Goal: Find specific page/section: Find specific page/section

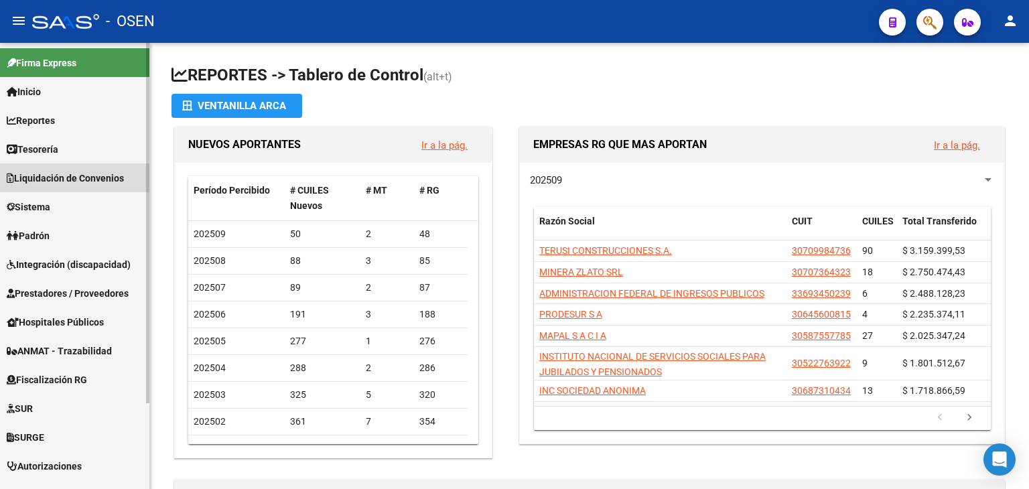
click at [67, 175] on span "Liquidación de Convenios" at bounding box center [65, 178] width 117 height 15
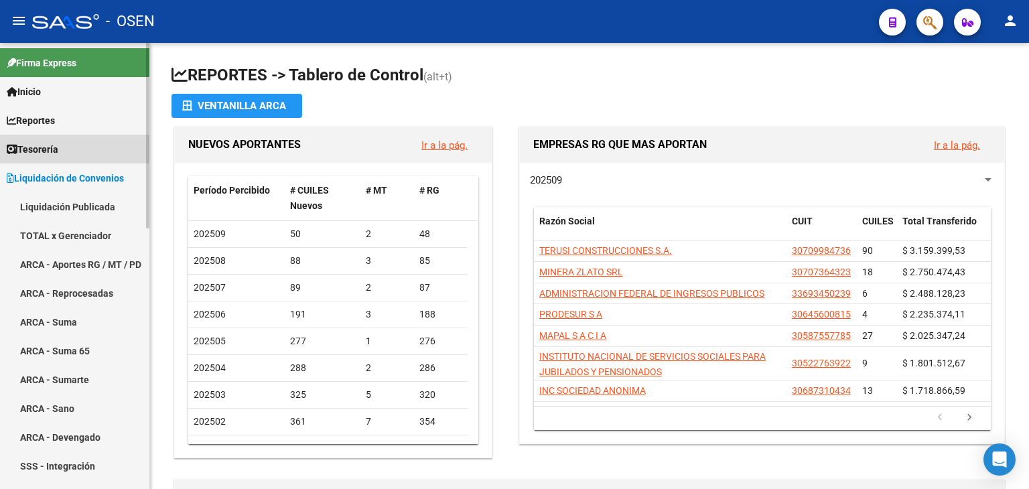
click at [68, 159] on link "Tesorería" at bounding box center [74, 149] width 149 height 29
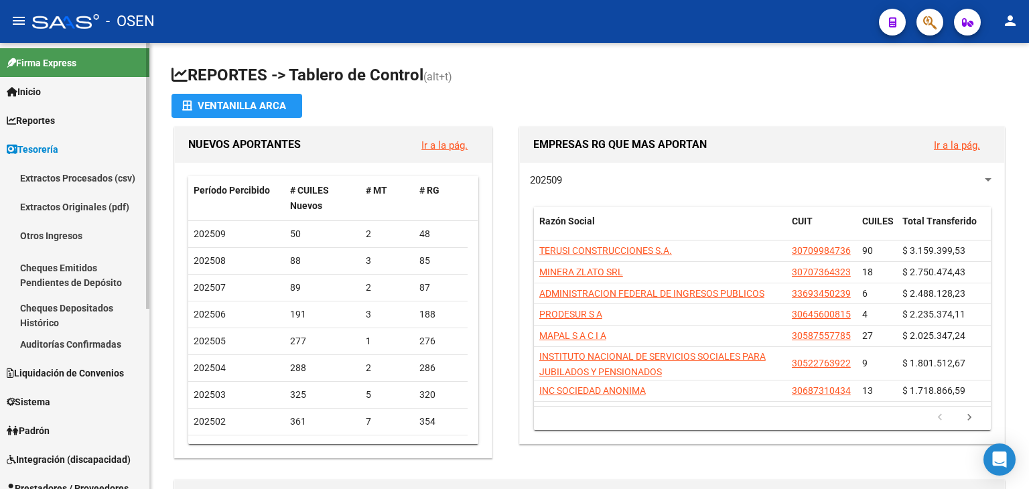
click at [80, 338] on link "Auditorías Confirmadas" at bounding box center [74, 344] width 149 height 29
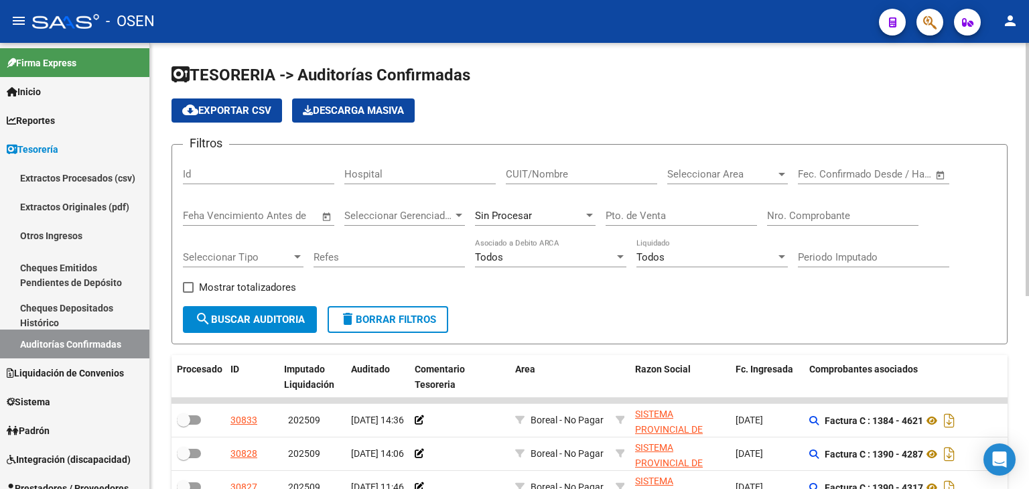
click at [627, 166] on div "CUIT/Nombre" at bounding box center [581, 169] width 151 height 29
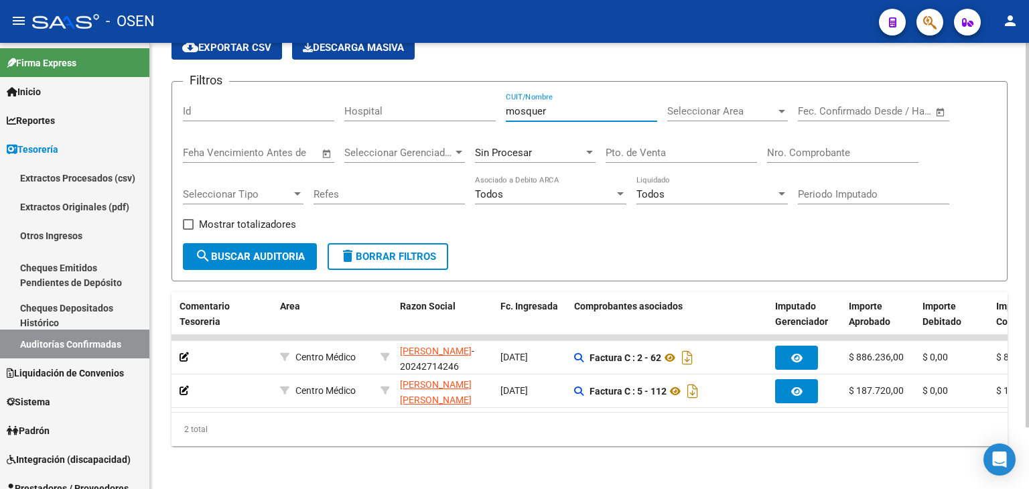
scroll to position [0, 238]
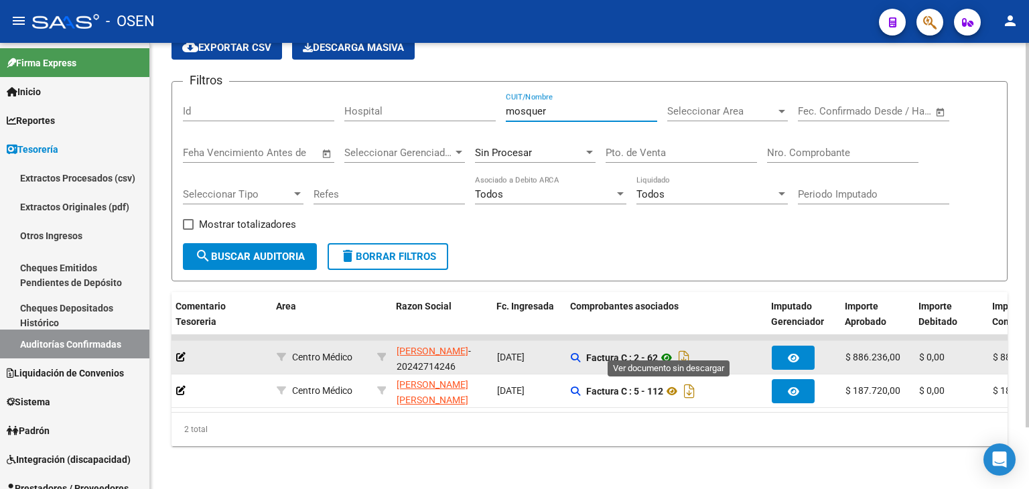
type input "mosquer"
click at [670, 352] on icon at bounding box center [666, 358] width 17 height 16
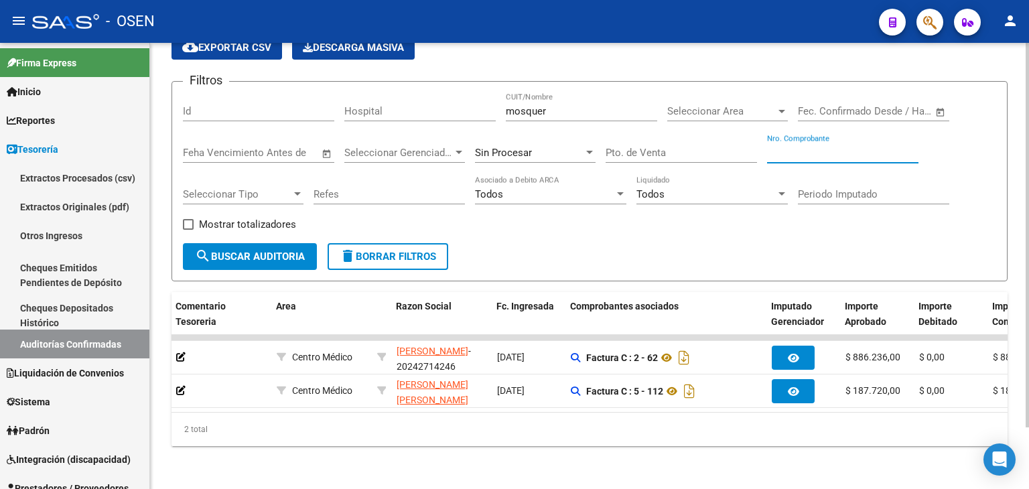
click at [861, 147] on input "Nro. Comprobante" at bounding box center [842, 153] width 151 height 12
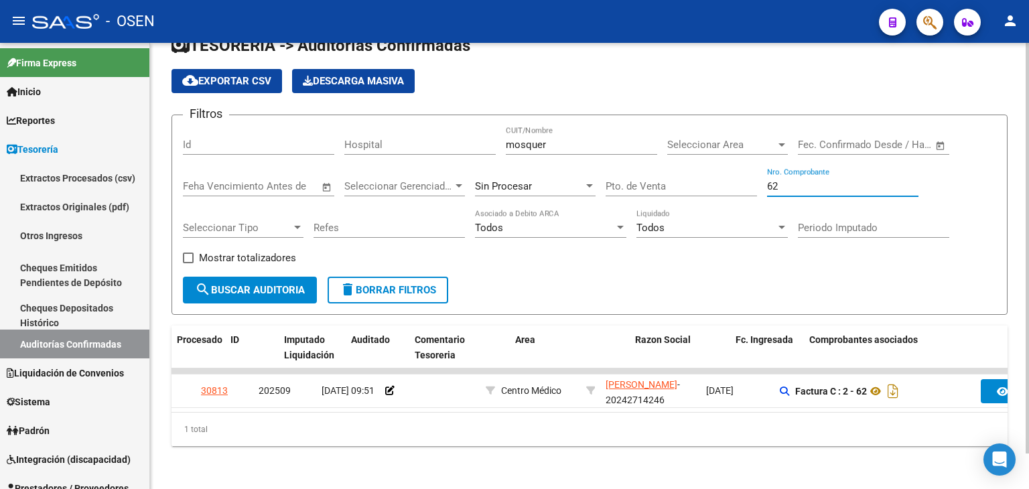
scroll to position [0, 0]
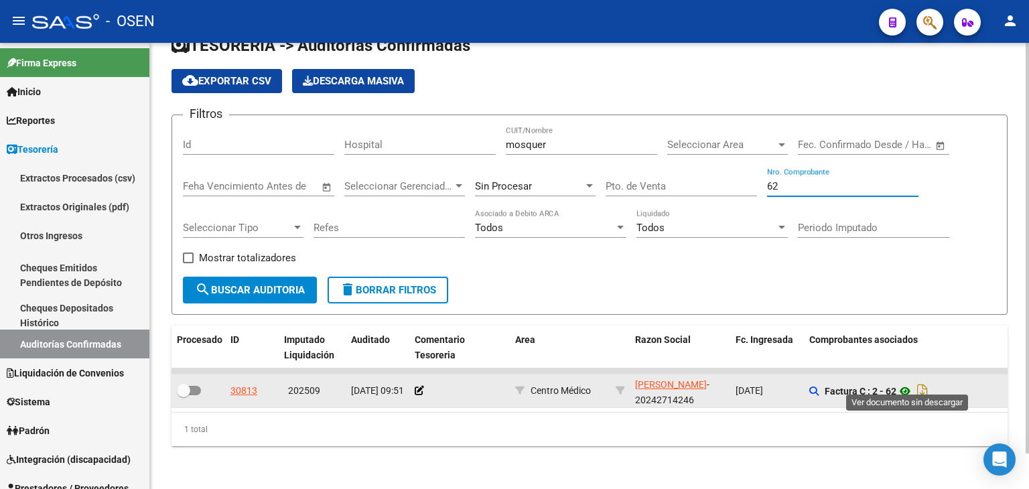
type input "62"
click at [906, 383] on icon at bounding box center [904, 391] width 17 height 16
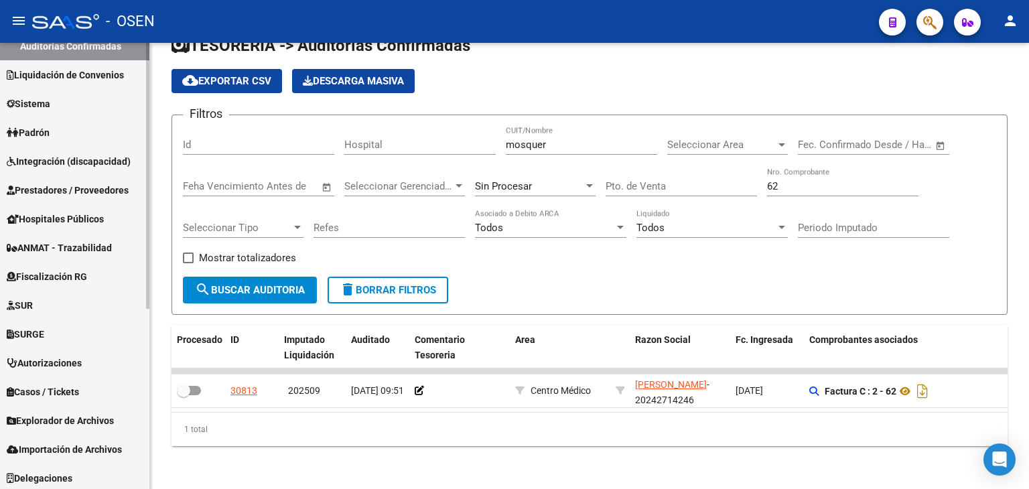
scroll to position [301, 0]
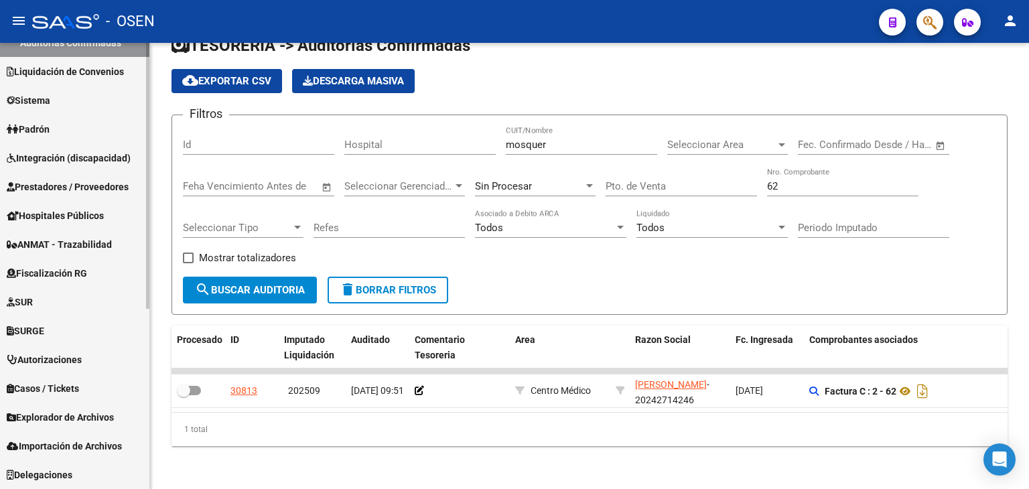
click at [93, 187] on span "Prestadores / Proveedores" at bounding box center [68, 186] width 122 height 15
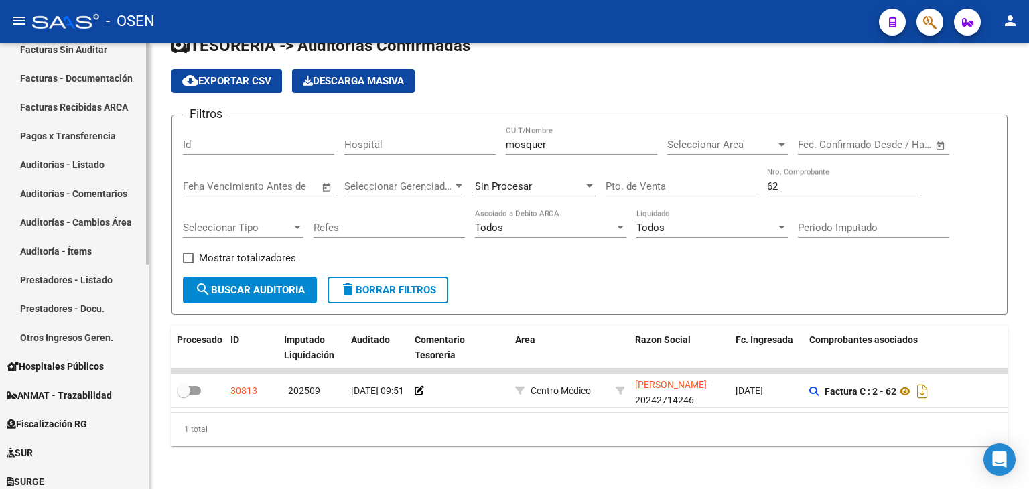
scroll to position [78, 0]
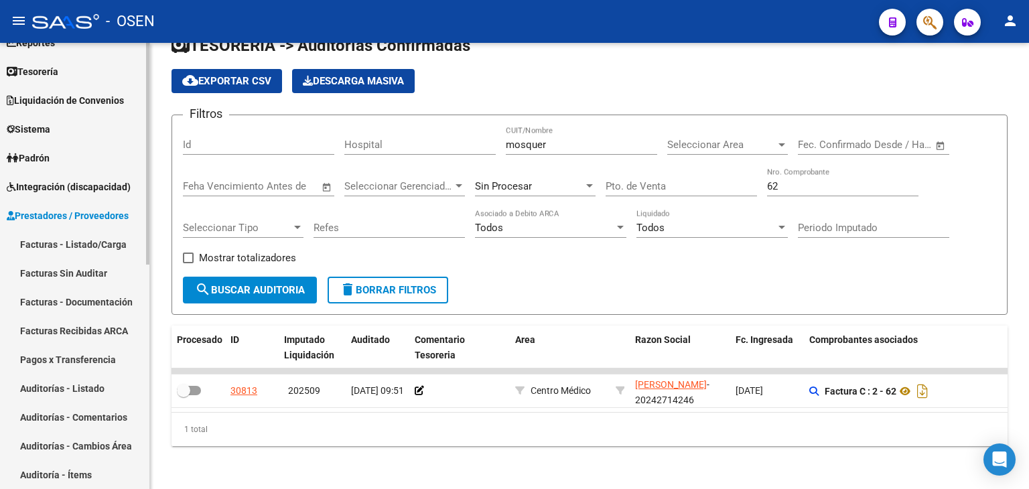
click at [83, 244] on link "Facturas - Listado/Carga" at bounding box center [74, 244] width 149 height 29
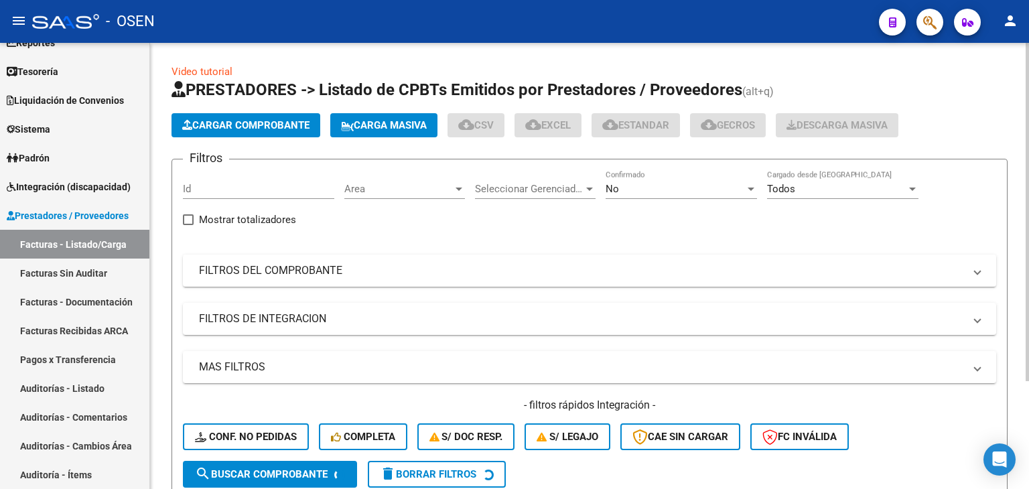
click at [429, 179] on div "Area Area" at bounding box center [404, 184] width 121 height 29
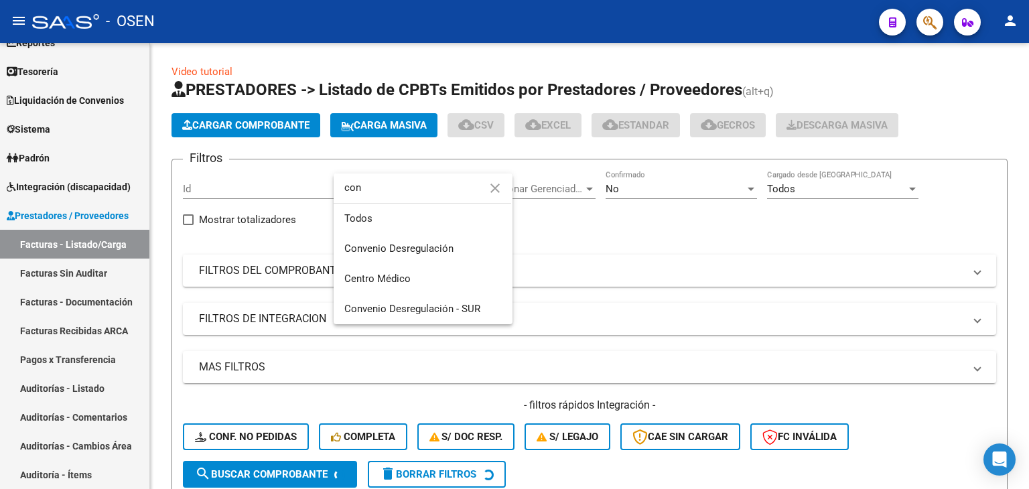
type input "conv"
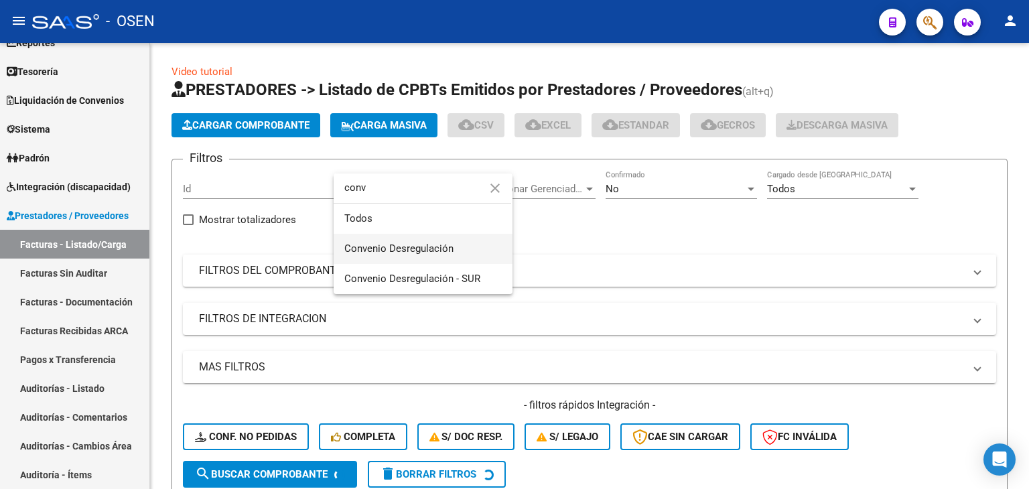
click at [419, 249] on span "Convenio Desregulación" at bounding box center [398, 248] width 109 height 12
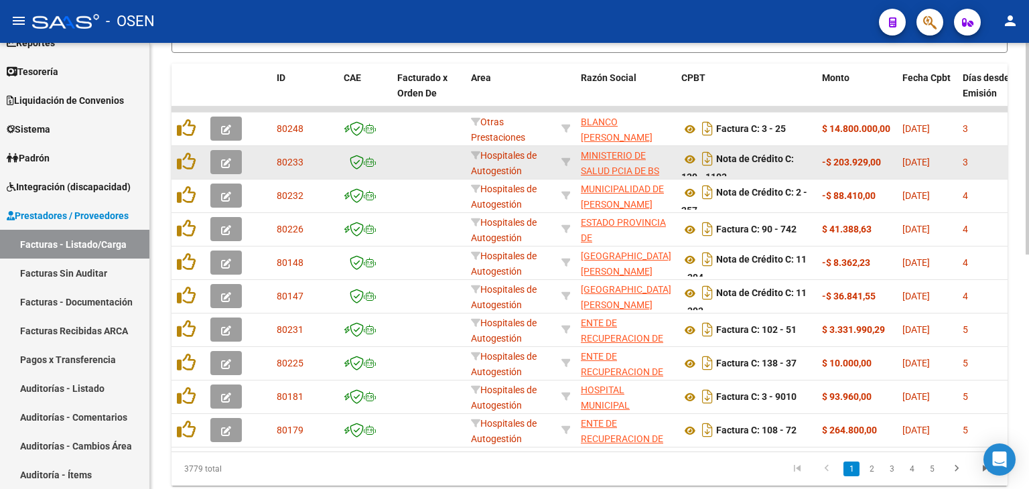
scroll to position [223, 0]
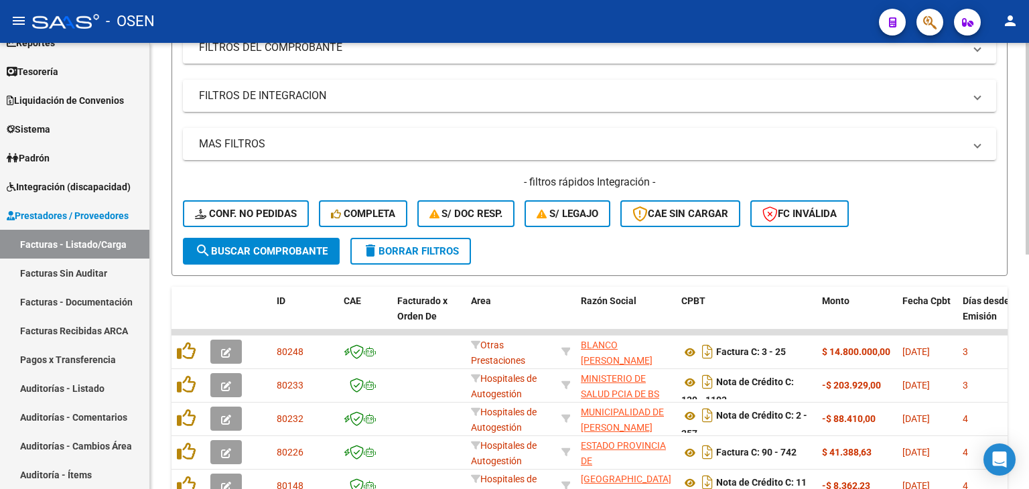
click at [293, 250] on span "search Buscar Comprobante" at bounding box center [261, 251] width 133 height 12
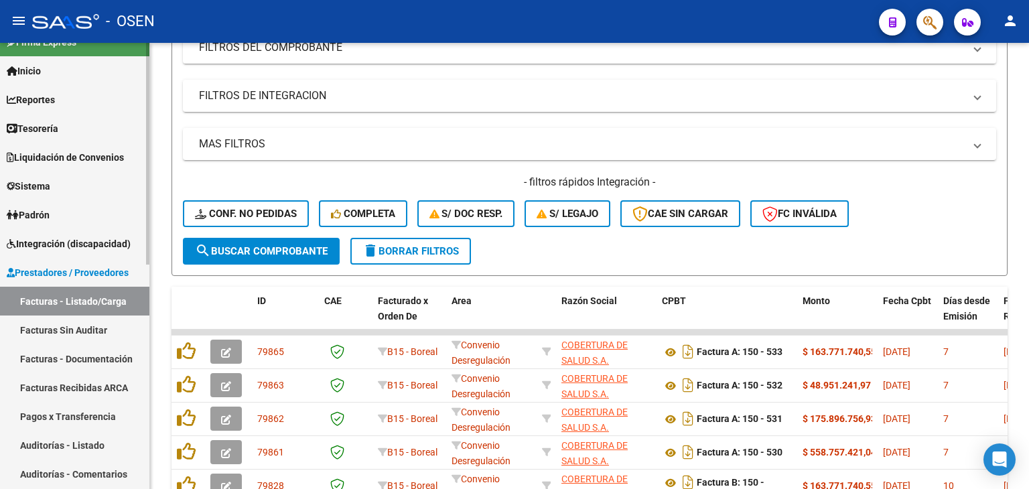
scroll to position [0, 0]
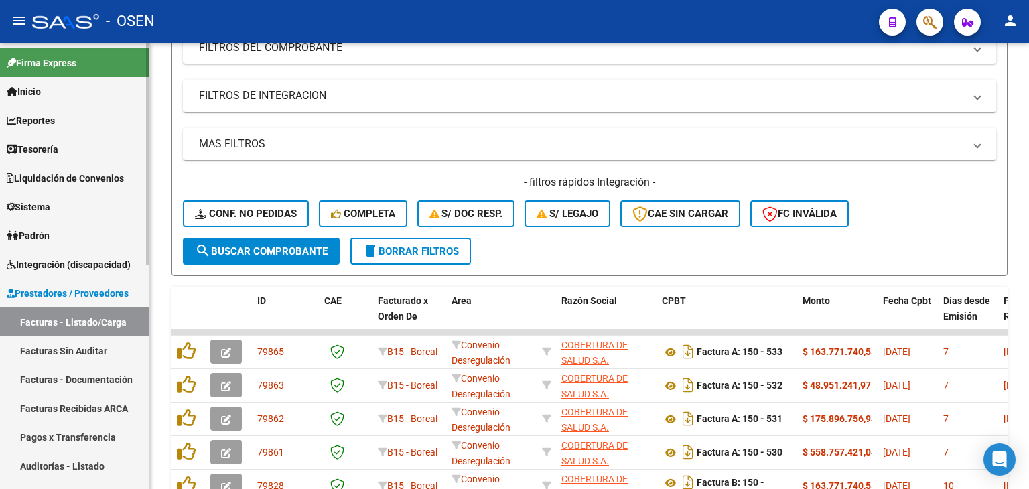
click at [91, 145] on link "Tesorería" at bounding box center [74, 149] width 149 height 29
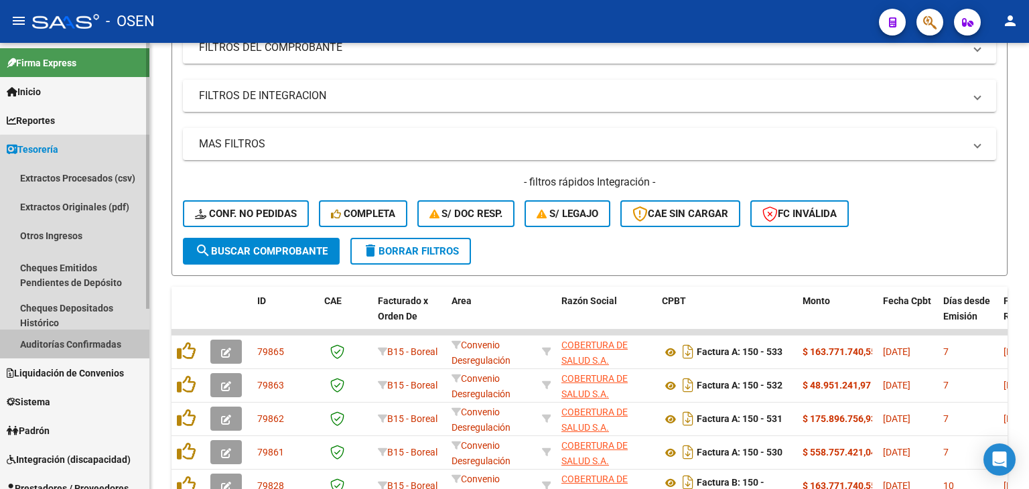
click at [81, 338] on link "Auditorías Confirmadas" at bounding box center [74, 344] width 149 height 29
